Goal: Information Seeking & Learning: Check status

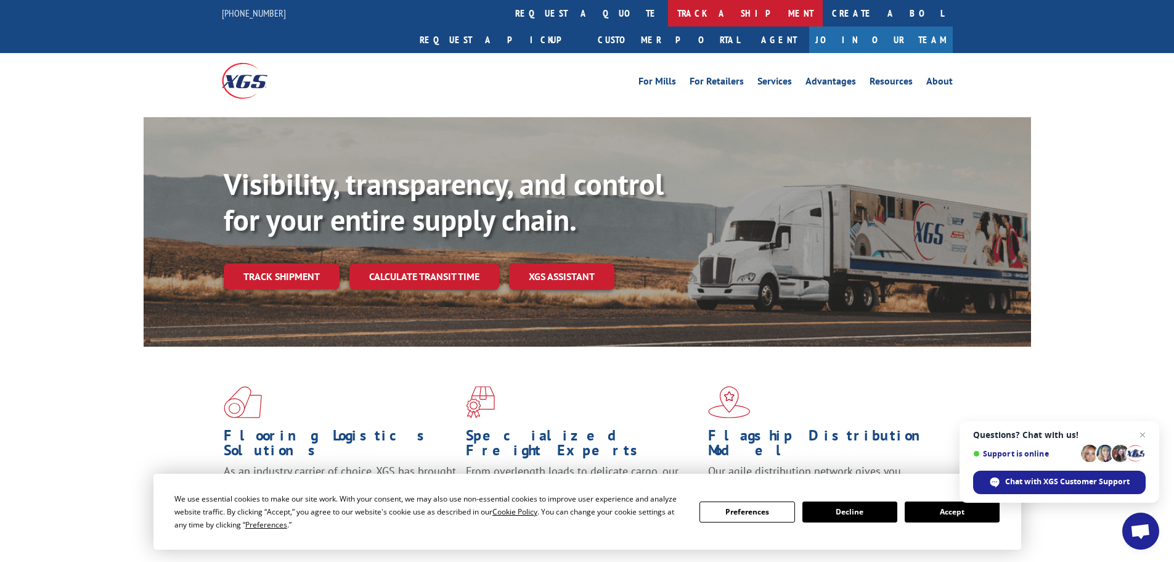
click at [668, 8] on link "track a shipment" at bounding box center [745, 13] width 155 height 27
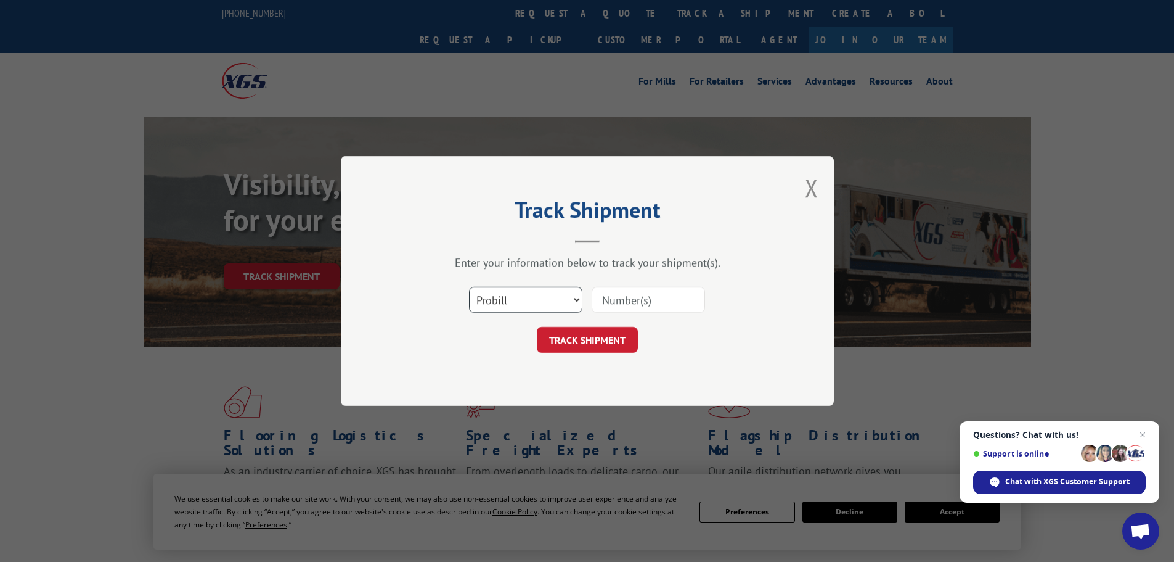
click at [576, 298] on select "Select category... Probill BOL PO" at bounding box center [525, 300] width 113 height 26
select select "bol"
click at [469, 287] on select "Select category... Probill BOL PO" at bounding box center [525, 300] width 113 height 26
click at [631, 300] on input at bounding box center [648, 300] width 113 height 26
type input "5"
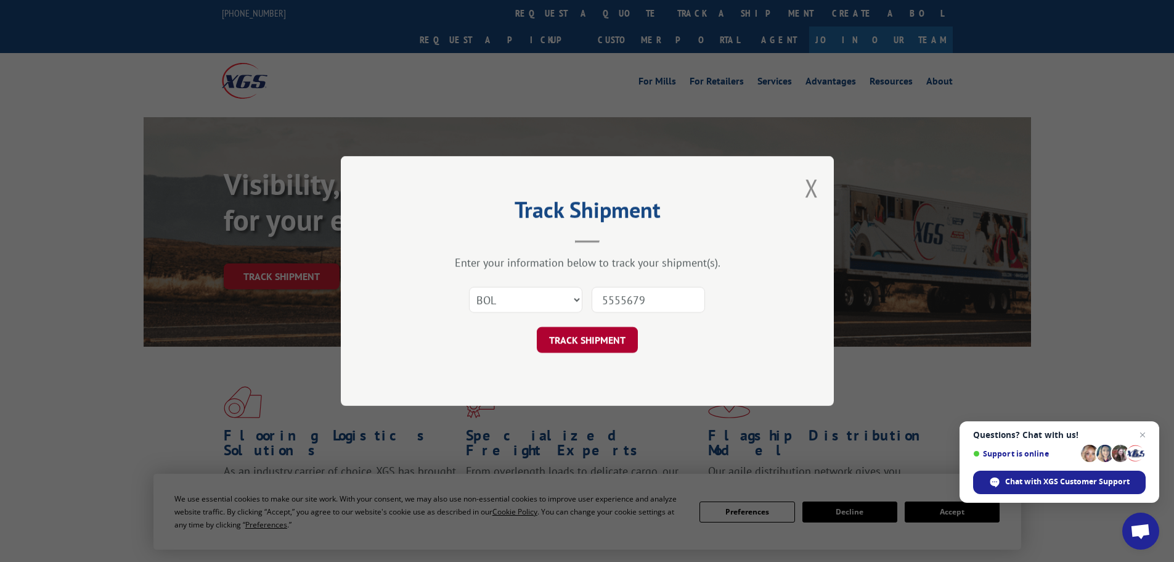
type input "5555679"
click at [609, 338] on button "TRACK SHIPMENT" at bounding box center [587, 340] width 101 height 26
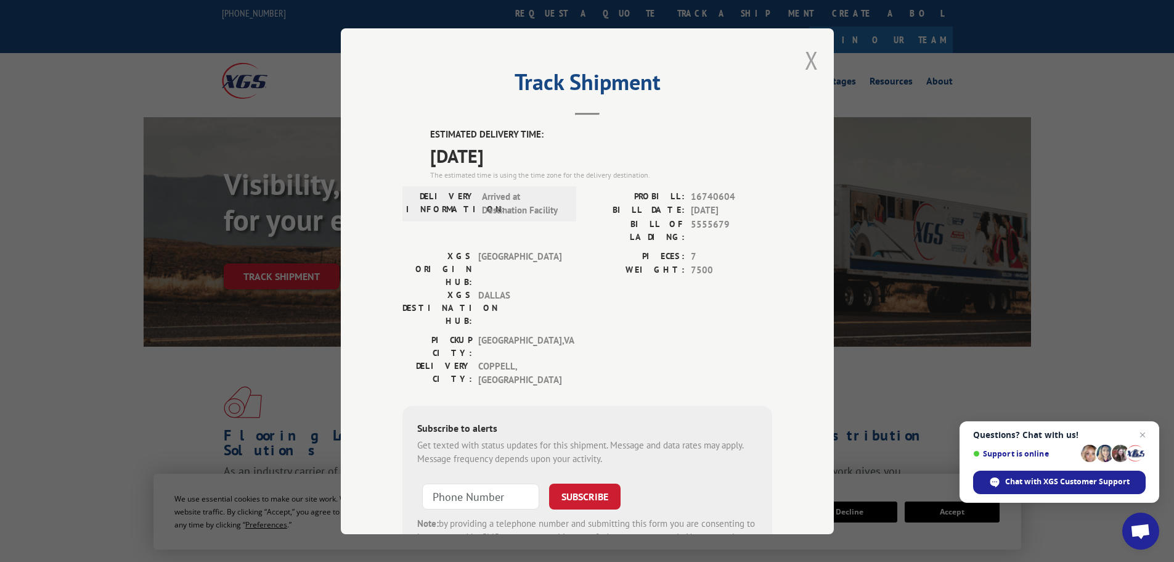
click at [809, 54] on button "Close modal" at bounding box center [812, 60] width 14 height 33
